Goal: Task Accomplishment & Management: Complete application form

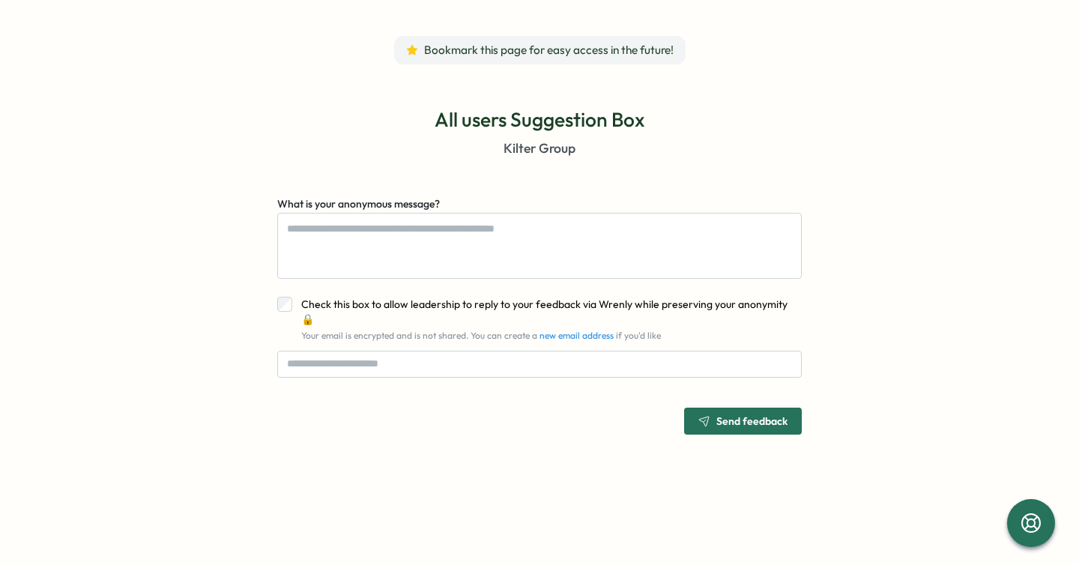
type textarea "*"
click at [332, 102] on div "All users Suggestion Box Kilter Group What is your anonymous message? Check thi…" at bounding box center [539, 270] width 824 height 376
